Goal: Book appointment/travel/reservation

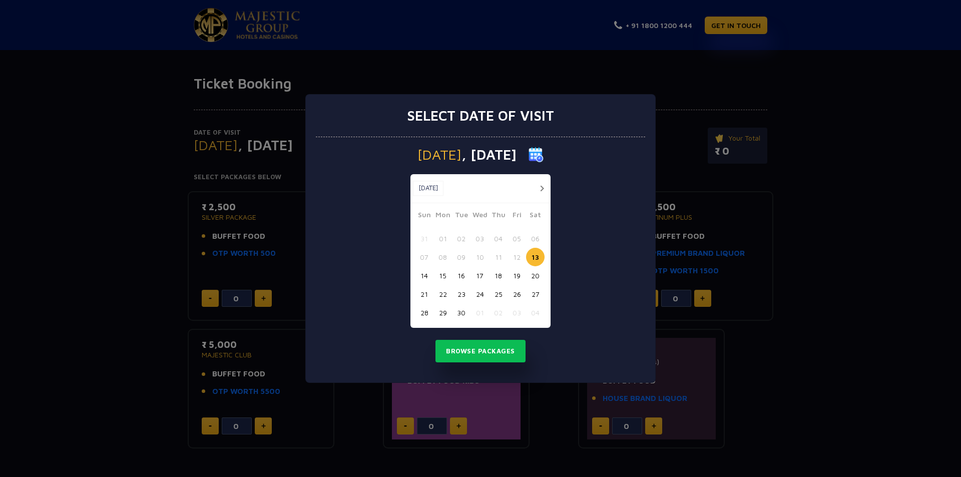
click at [543, 186] on button "button" at bounding box center [542, 188] width 13 height 13
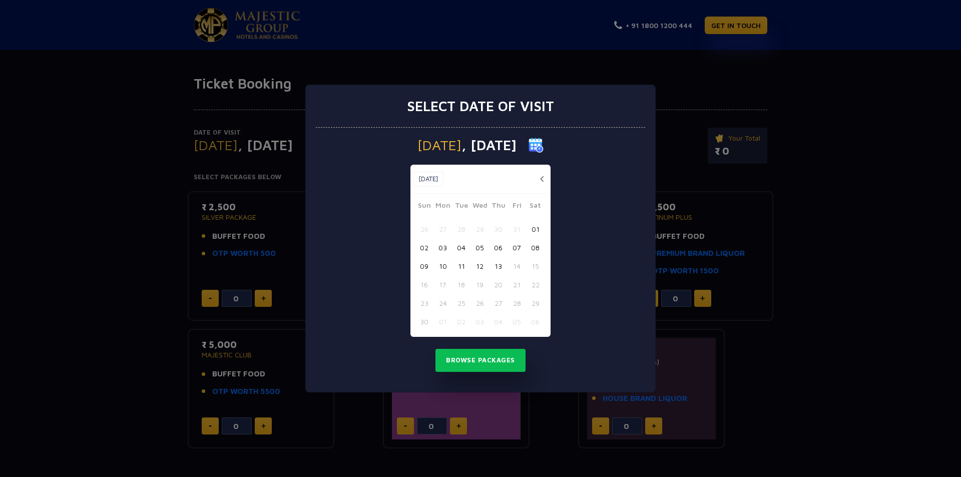
click at [543, 186] on div "Nov, 2025 Nov, 2025" at bounding box center [481, 179] width 140 height 29
click at [546, 177] on button "button" at bounding box center [542, 179] width 13 height 13
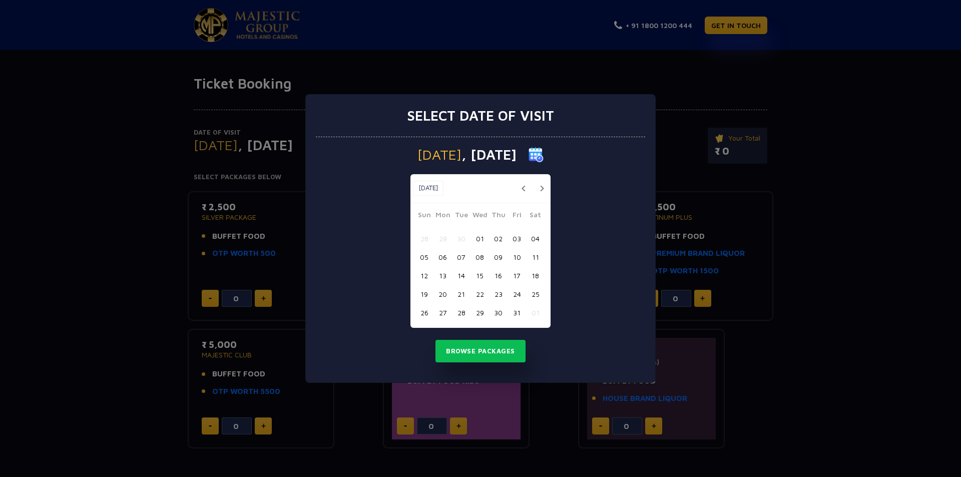
click at [516, 294] on button "24" at bounding box center [517, 294] width 19 height 19
drag, startPoint x: 486, startPoint y: 349, endPoint x: 564, endPoint y: 351, distance: 78.6
click at [486, 348] on button "Browse Packages" at bounding box center [481, 351] width 90 height 23
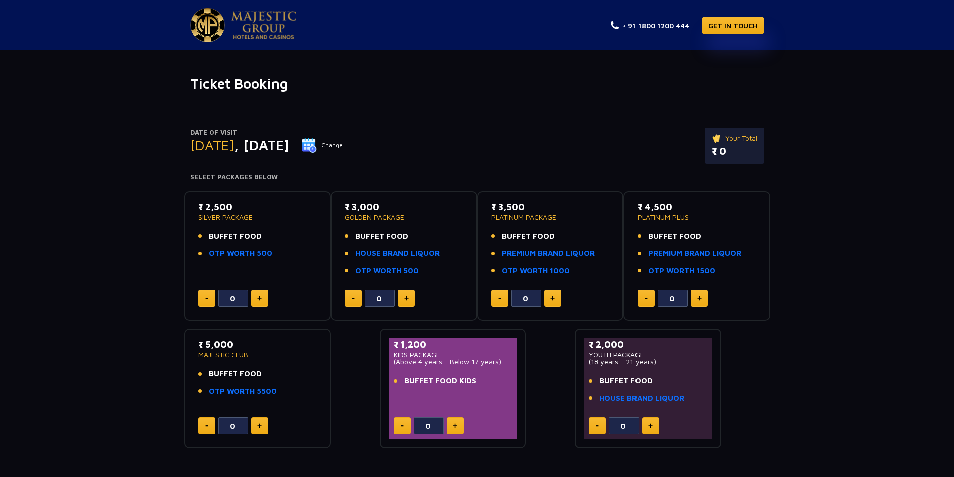
click at [212, 30] on img at bounding box center [207, 25] width 35 height 34
click at [317, 143] on img at bounding box center [309, 145] width 15 height 15
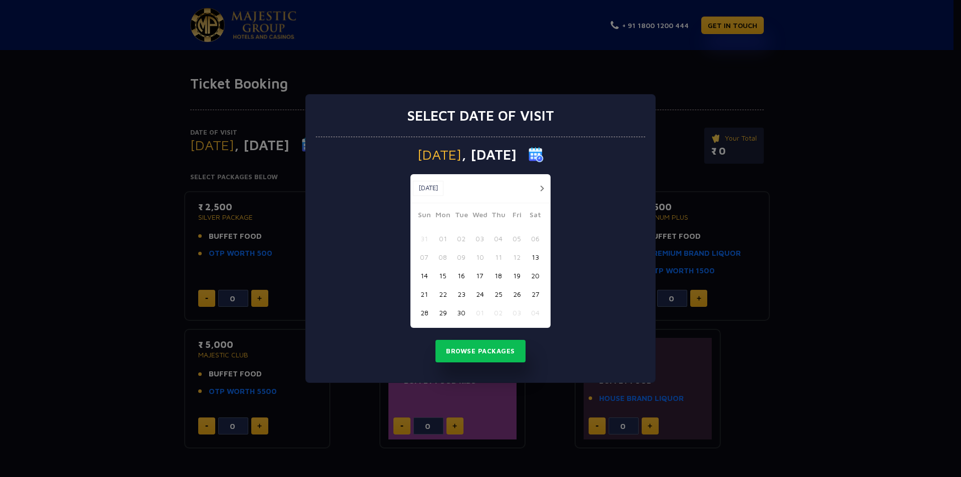
click at [536, 257] on button "13" at bounding box center [535, 257] width 19 height 19
click at [837, 256] on div "Select date of visit Saturday , 13 Sep 2025 Sep, 2025 Sep, 2025 Sun Mon Tue Wed…" at bounding box center [480, 238] width 961 height 477
